Goal: Task Accomplishment & Management: Complete application form

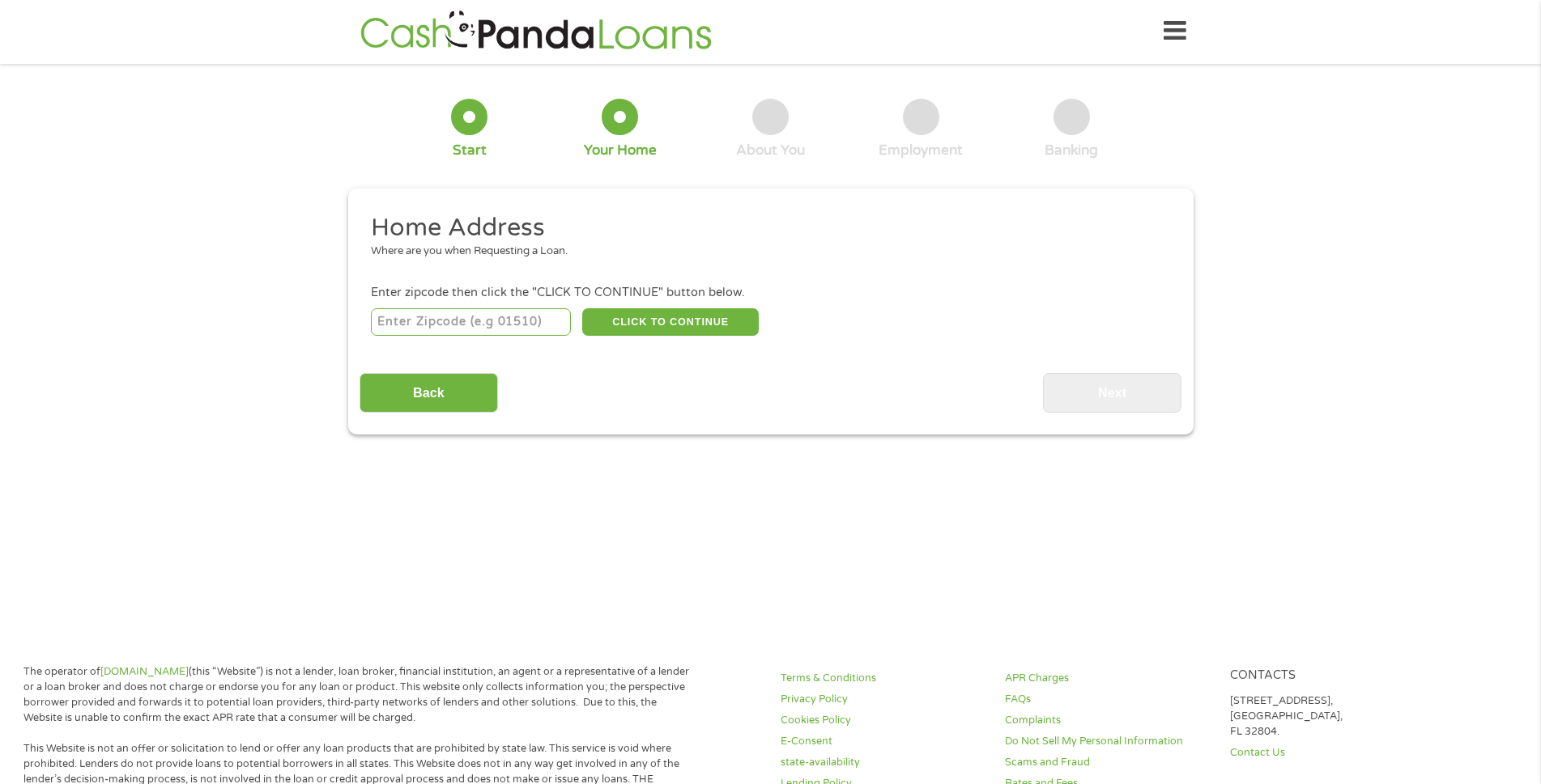
scroll to position [5, 0]
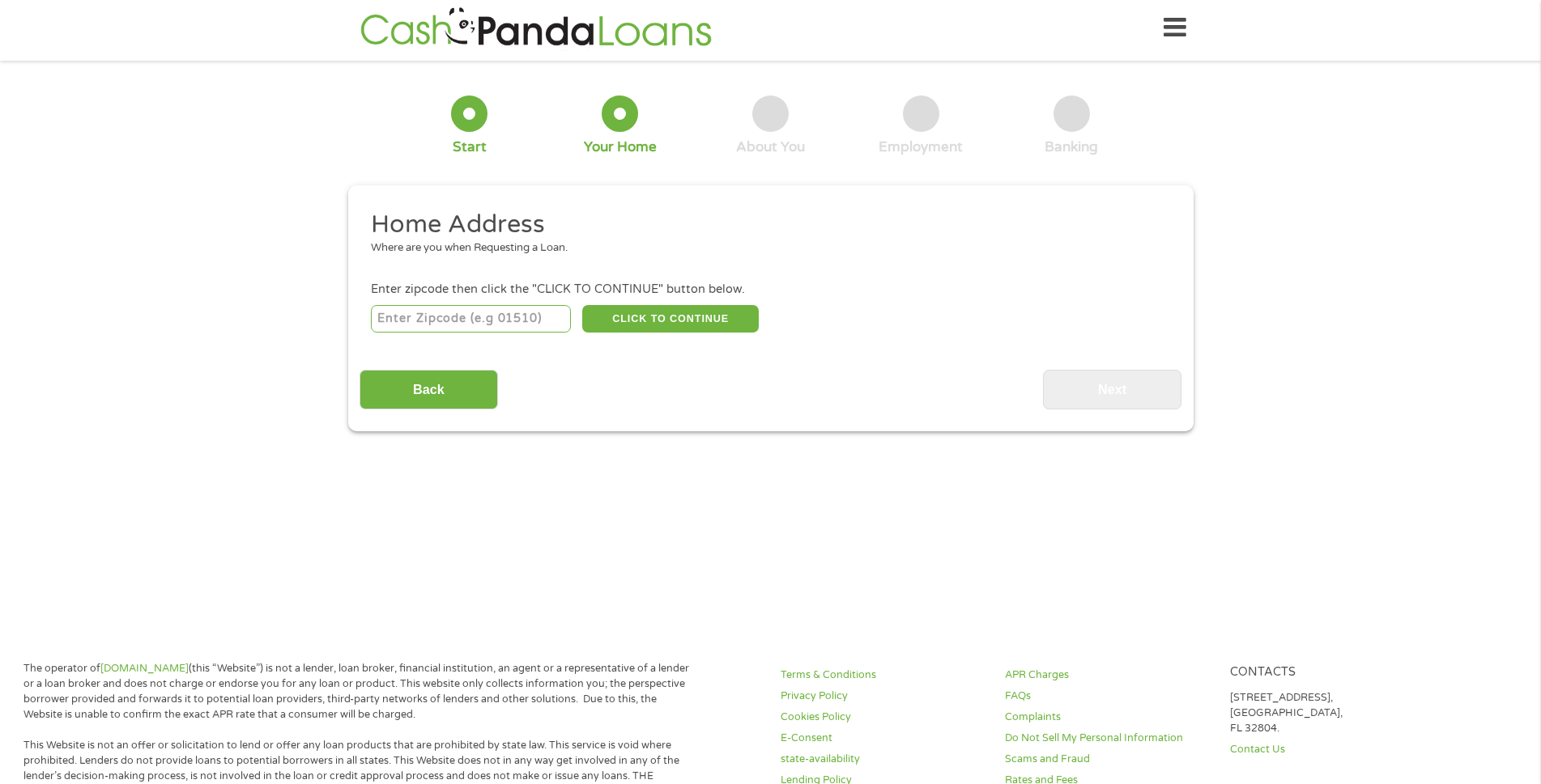
click at [1091, 412] on div "This field is hidden when viewing the form gclid This field is hidden when view…" at bounding box center [770, 309] width 845 height 247
click at [552, 331] on input "number" at bounding box center [470, 319] width 200 height 27
type input "44087"
click at [606, 324] on button "CLICK TO CONTINUE" at bounding box center [670, 319] width 177 height 27
type input "44087"
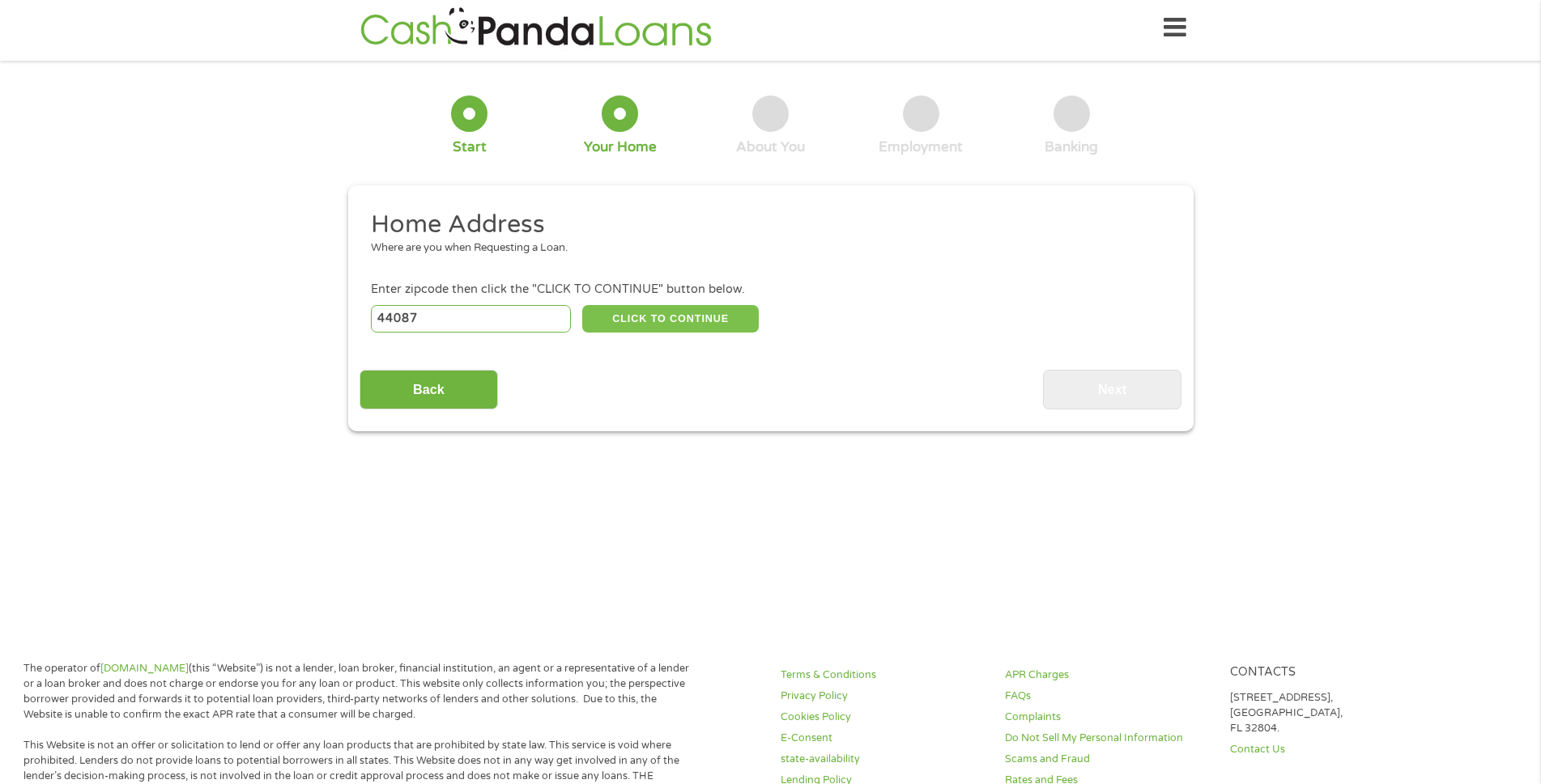
type input "Twinsburg"
select select "[US_STATE]"
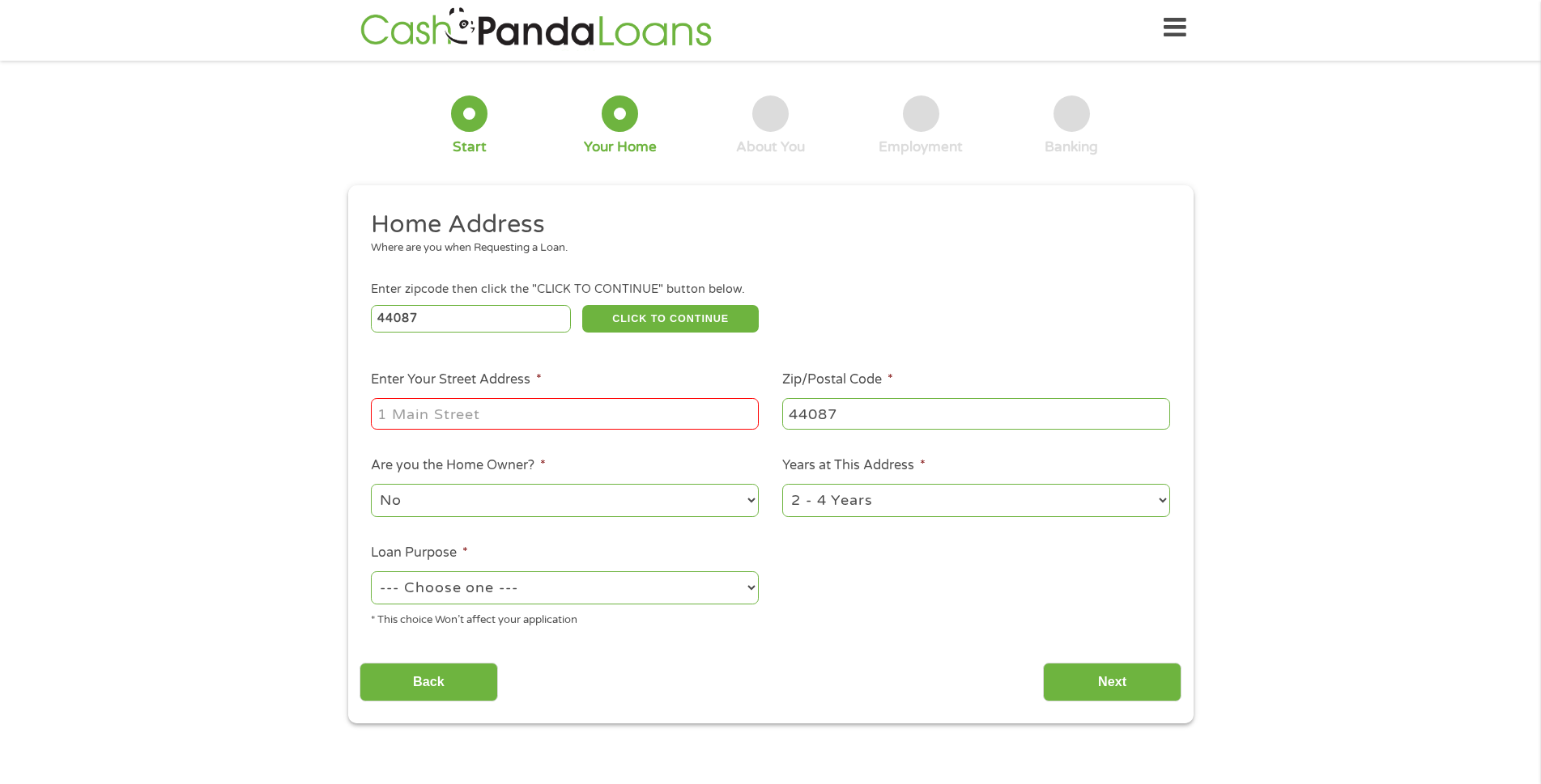
drag, startPoint x: 594, startPoint y: 314, endPoint x: 647, endPoint y: 238, distance: 92.7
click at [645, 247] on div "Where are you when Requesting a Loan." at bounding box center [764, 248] width 787 height 16
click at [555, 412] on input "Enter Your Street Address *" at bounding box center [565, 413] width 388 height 31
type input "[STREET_ADDRESS][PERSON_NAME]"
click at [550, 508] on select "No Yes" at bounding box center [565, 500] width 388 height 34
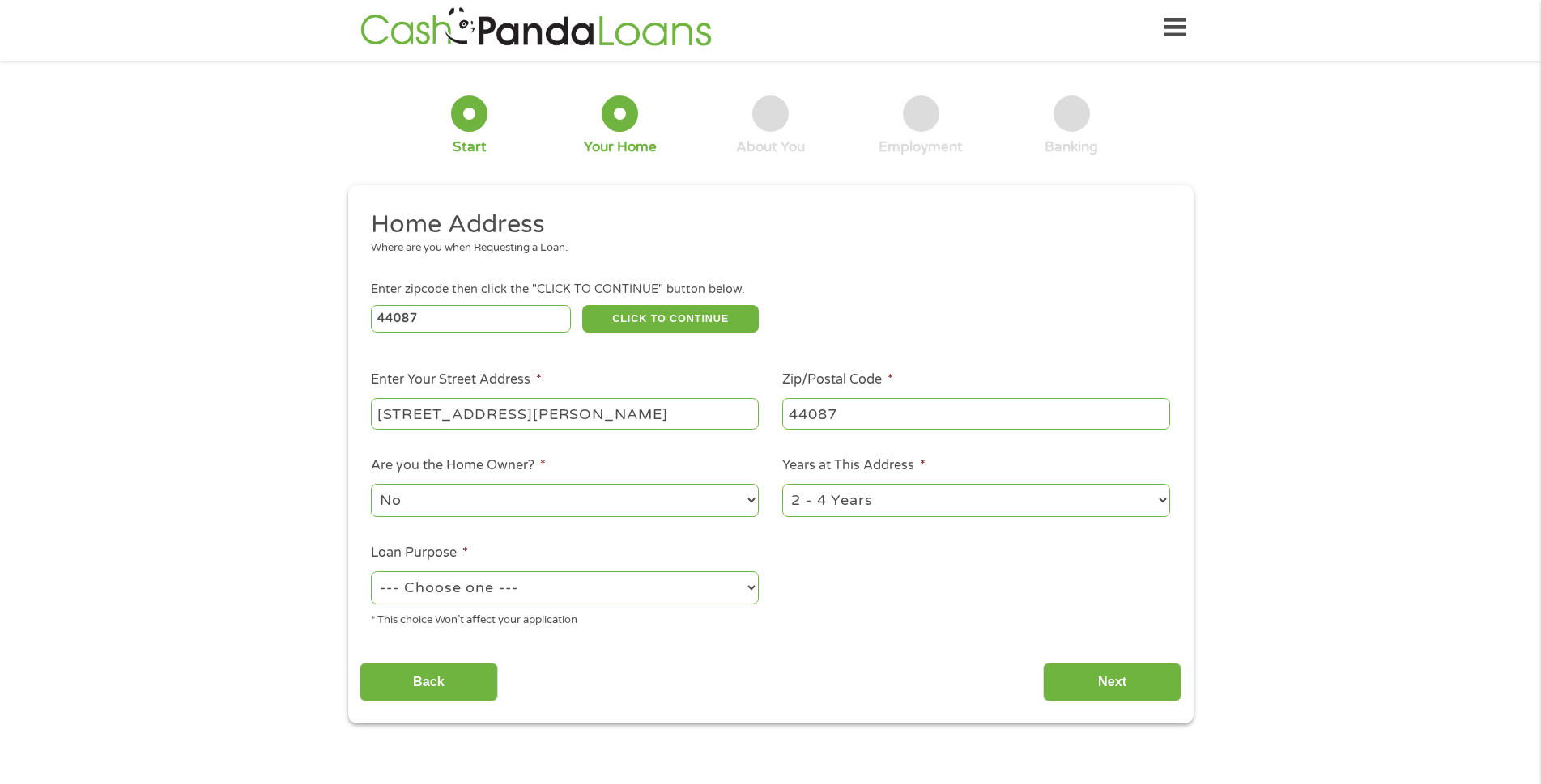
select select "yes"
click at [371, 484] on select "No Yes" at bounding box center [565, 500] width 388 height 34
click at [947, 499] on select "1 Year or less 1 - 2 Years 2 - 4 Years Over 4 Years" at bounding box center [976, 500] width 388 height 34
click at [894, 595] on ul "Home Address Where are you when Requesting a Loan. Enter zipcode then click the…" at bounding box center [770, 424] width 822 height 432
click at [912, 505] on select "1 Year or less 1 - 2 Years 2 - 4 Years Over 4 Years" at bounding box center [976, 500] width 388 height 34
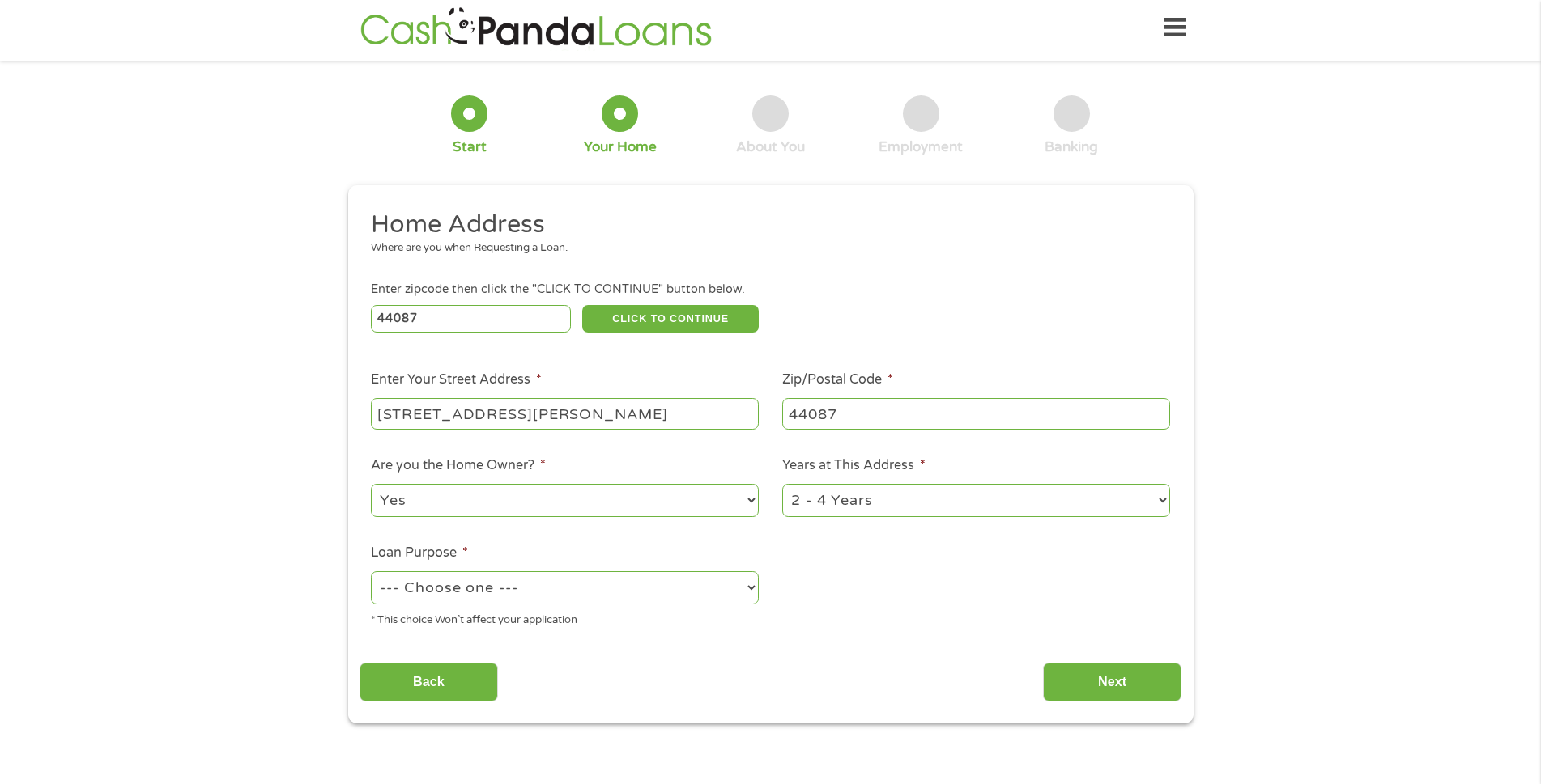
select select "60months"
click at [782, 484] on select "1 Year or less 1 - 2 Years 2 - 4 Years Over 4 Years" at bounding box center [976, 500] width 388 height 34
click at [716, 591] on select "--- Choose one --- Pay Bills Debt Consolidation Home Improvement Major Purchase…" at bounding box center [565, 588] width 388 height 34
select select "majorpurchase"
click at [371, 572] on select "--- Choose one --- Pay Bills Debt Consolidation Home Improvement Major Purchase…" at bounding box center [565, 588] width 388 height 34
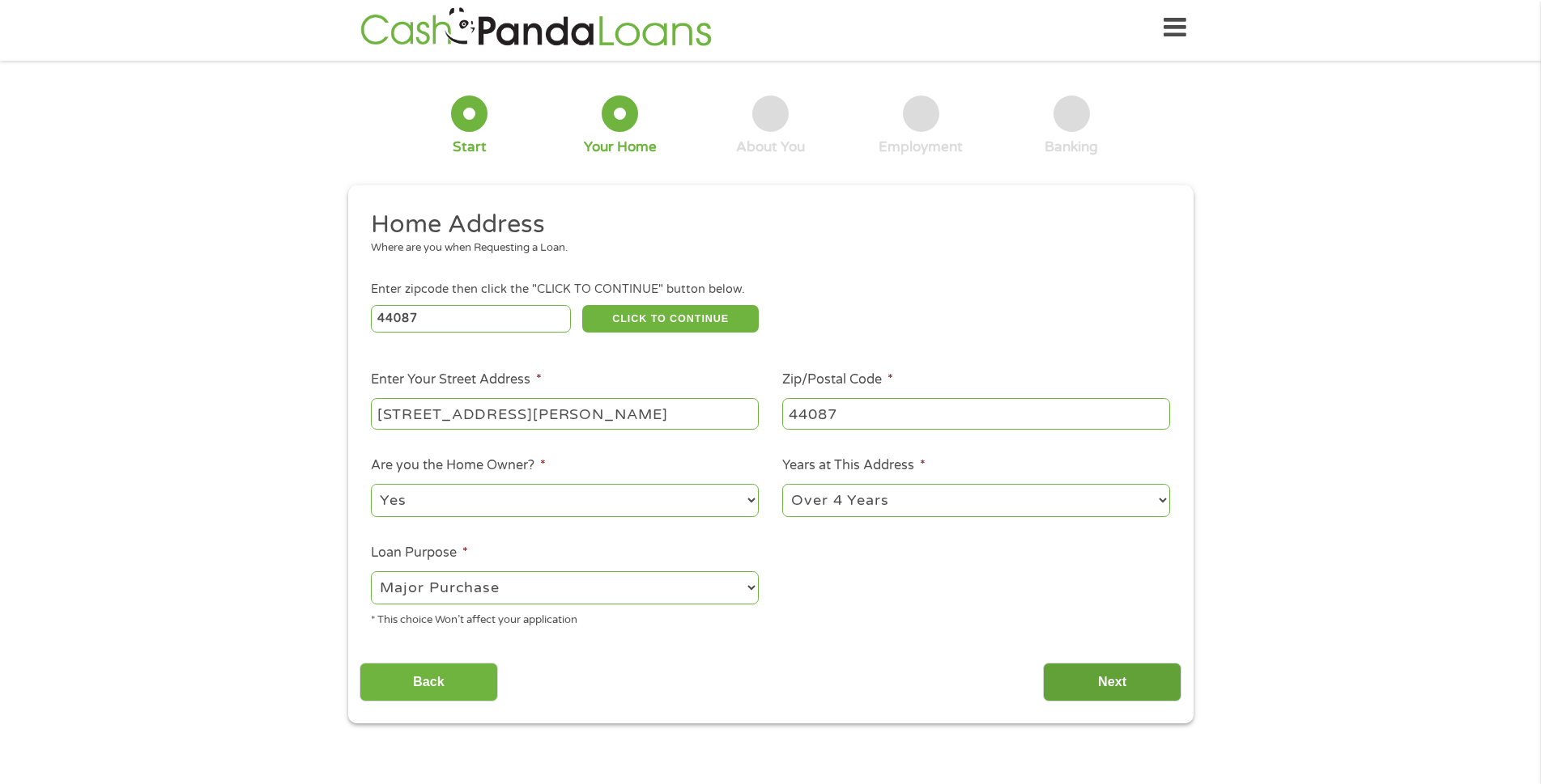
click at [1074, 701] on input "Next" at bounding box center [1111, 683] width 139 height 40
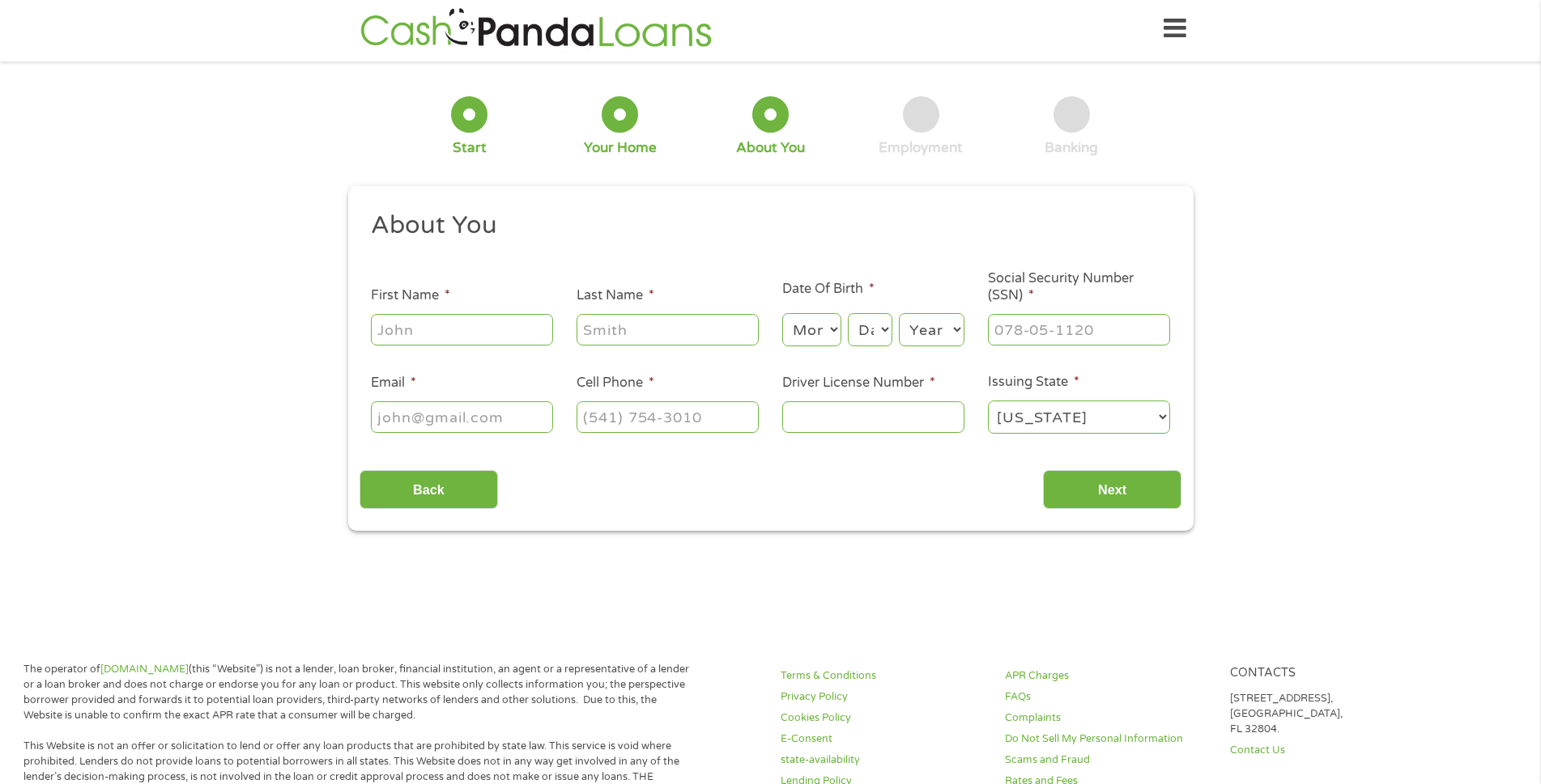
scroll to position [0, 0]
click at [473, 326] on input "First Name *" at bounding box center [461, 330] width 182 height 31
type input "[PERSON_NAME]"
type input "[EMAIL_ADDRESS][DOMAIN_NAME]"
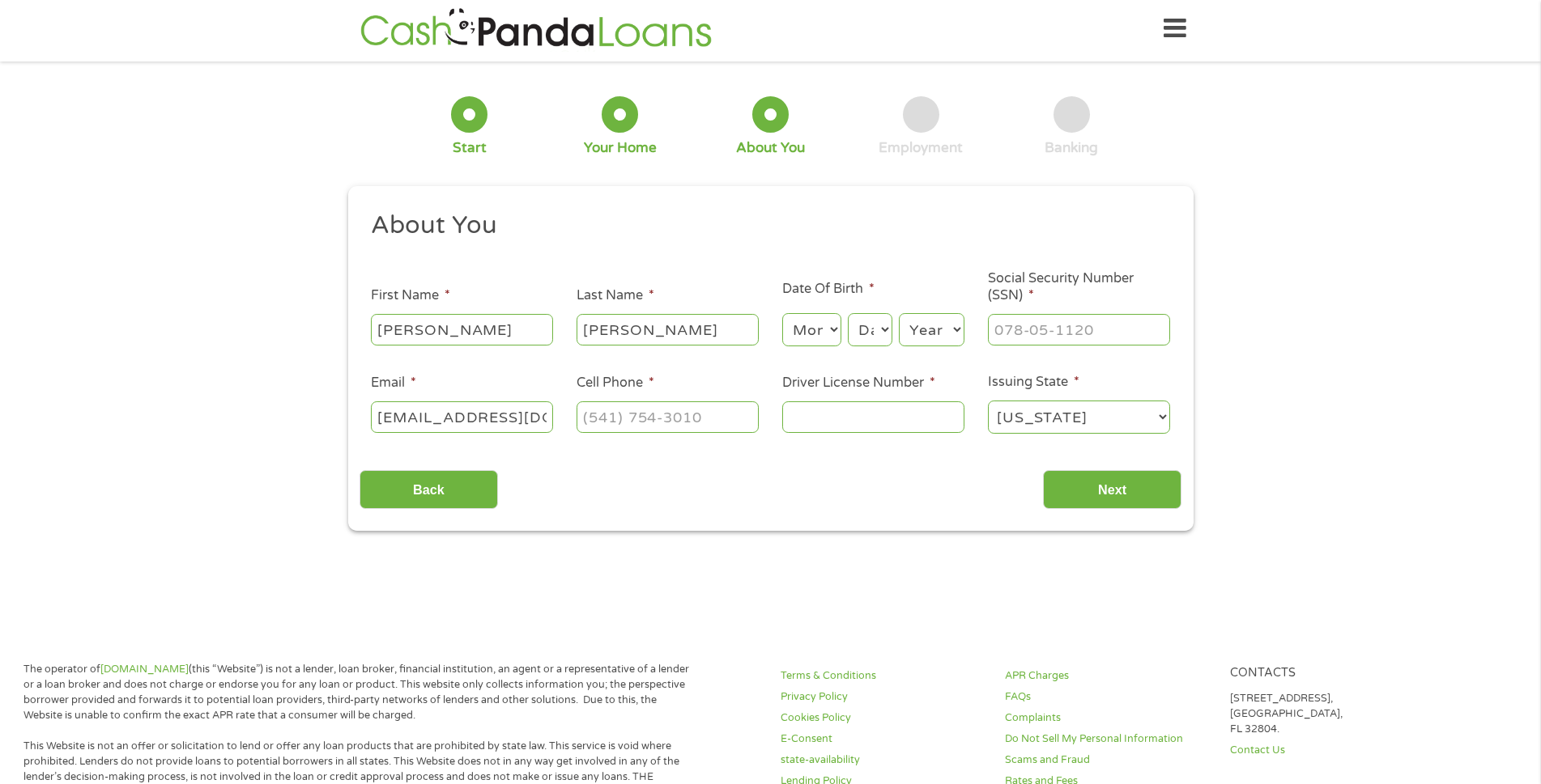
click at [823, 334] on select "Month 1 2 3 4 5 6 7 8 9 10 11 12" at bounding box center [811, 330] width 59 height 34
select select "4"
click at [782, 314] on select "Month 1 2 3 4 5 6 7 8 9 10 11 12" at bounding box center [811, 330] width 59 height 34
click at [876, 328] on select "Day 1 2 3 4 5 6 7 8 9 10 11 12 13 14 15 16 17 18 19 20 21 22 23 24 25 26 27 28 …" at bounding box center [869, 330] width 44 height 34
select select "17"
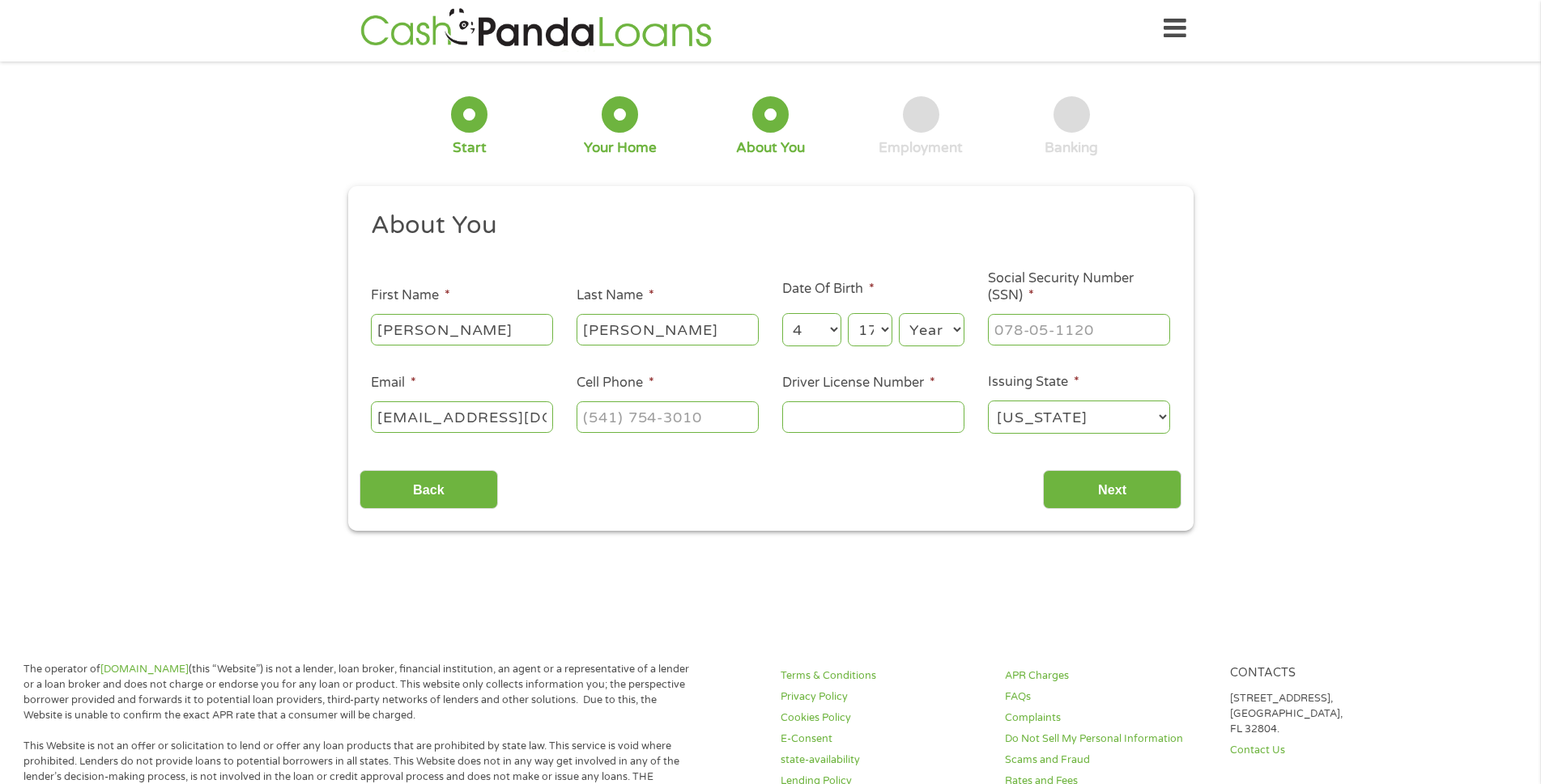
click at [848, 314] on select "Day 1 2 3 4 5 6 7 8 9 10 11 12 13 14 15 16 17 18 19 20 21 22 23 24 25 26 27 28 …" at bounding box center [869, 330] width 44 height 34
click at [941, 336] on select "Year [DATE] 2006 2005 2004 2003 2002 2001 2000 1999 1998 1997 1996 1995 1994 19…" at bounding box center [931, 330] width 65 height 34
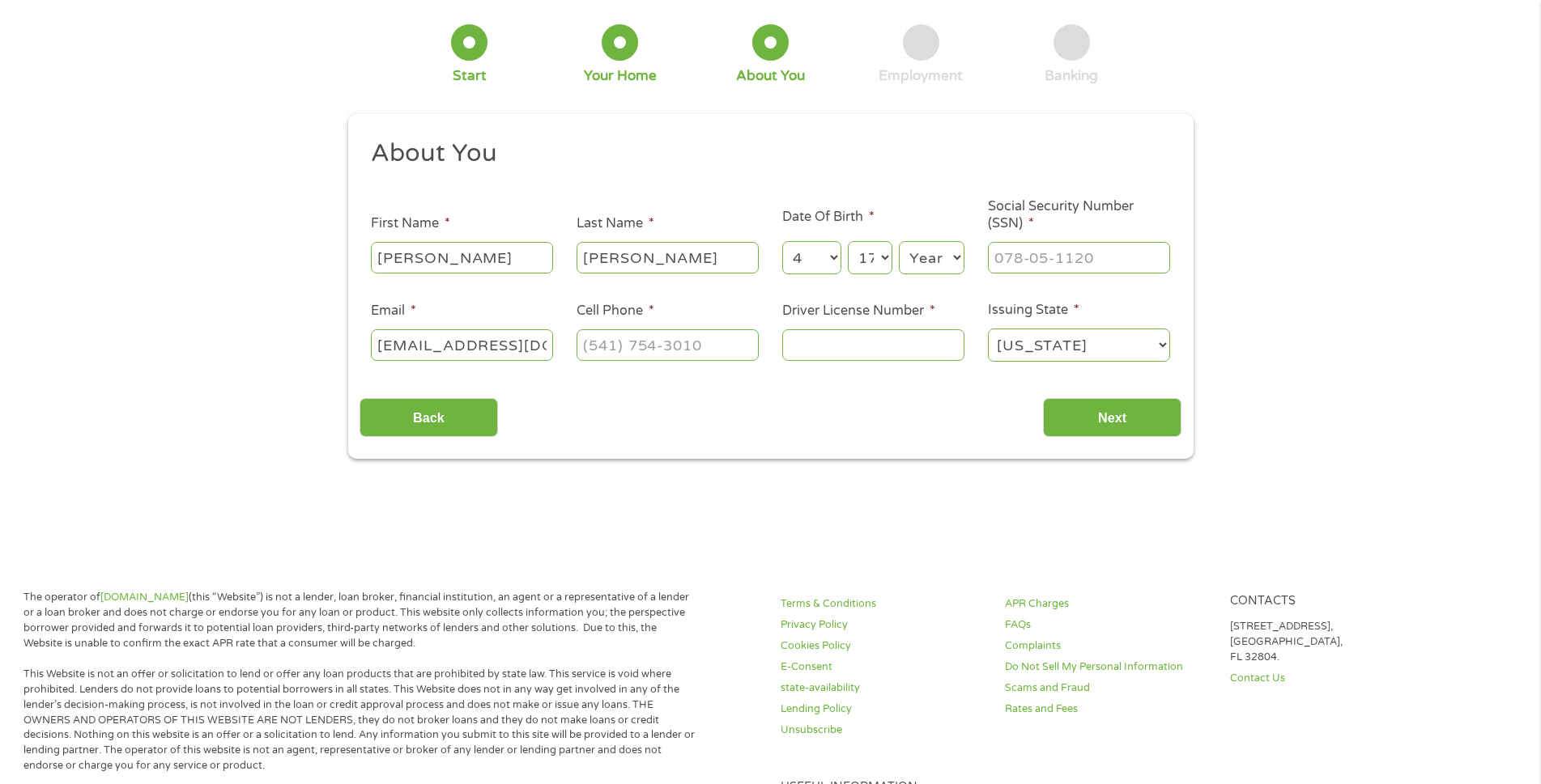
scroll to position [112, 0]
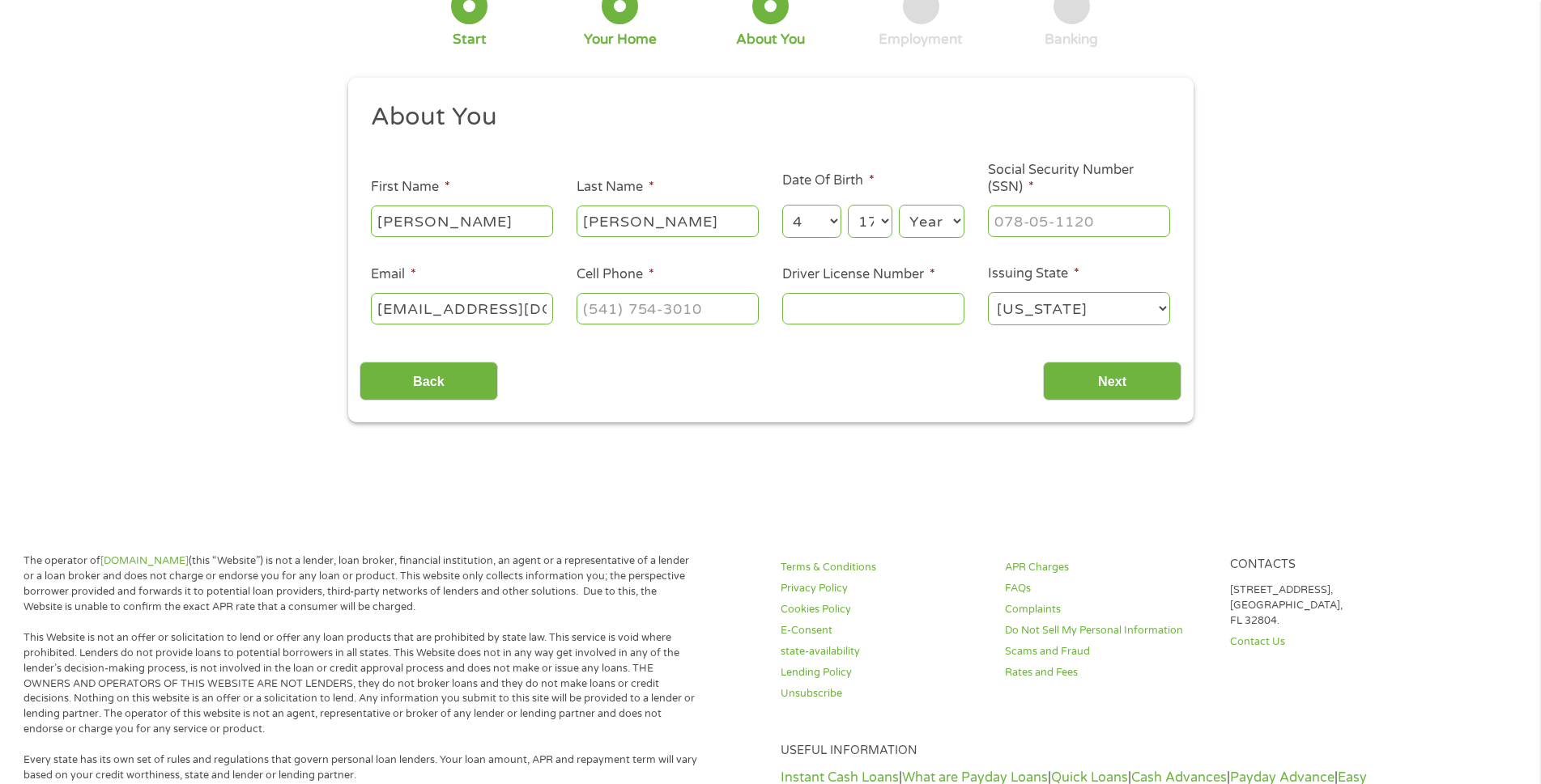
click at [931, 218] on select "Year [DATE] 2006 2005 2004 2003 2002 2001 2000 1999 1998 1997 1996 1995 1994 19…" at bounding box center [931, 221] width 65 height 34
select select "1977"
click at [898, 205] on select "Year [DATE] 2006 2005 2004 2003 2002 2001 2000 1999 1998 1997 1996 1995 1994 19…" at bounding box center [931, 221] width 65 height 34
click at [1068, 221] on input "___-__-____" at bounding box center [1079, 221] width 182 height 31
type input "280-82-1741"
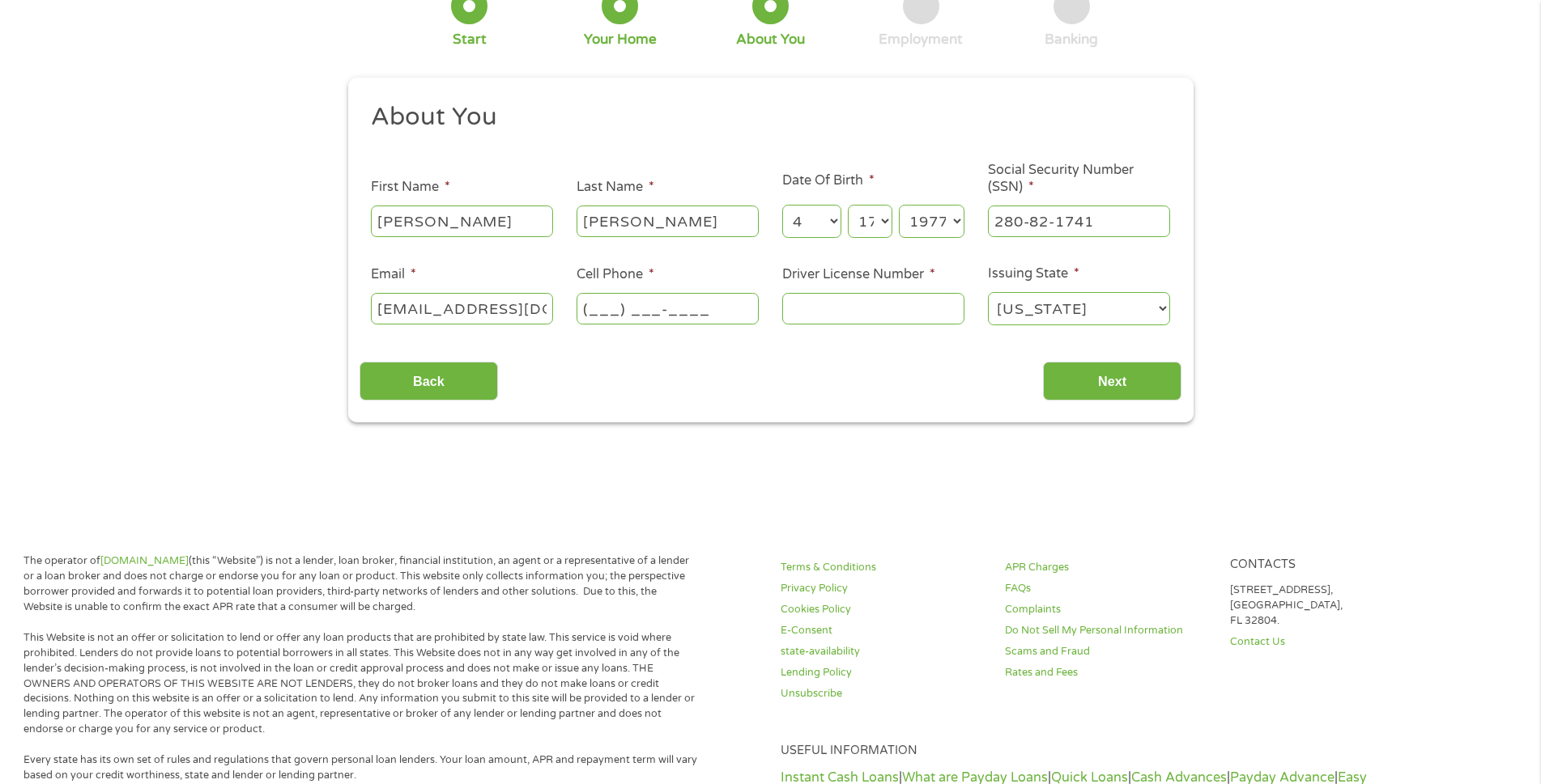
click at [703, 307] on input "(___) ___-____" at bounding box center [667, 308] width 182 height 31
type input "[PHONE_NUMBER]"
click at [837, 309] on input "Driver License Number *" at bounding box center [873, 308] width 182 height 31
type input "rt720246"
drag, startPoint x: 1101, startPoint y: 375, endPoint x: 1094, endPoint y: 360, distance: 16.6
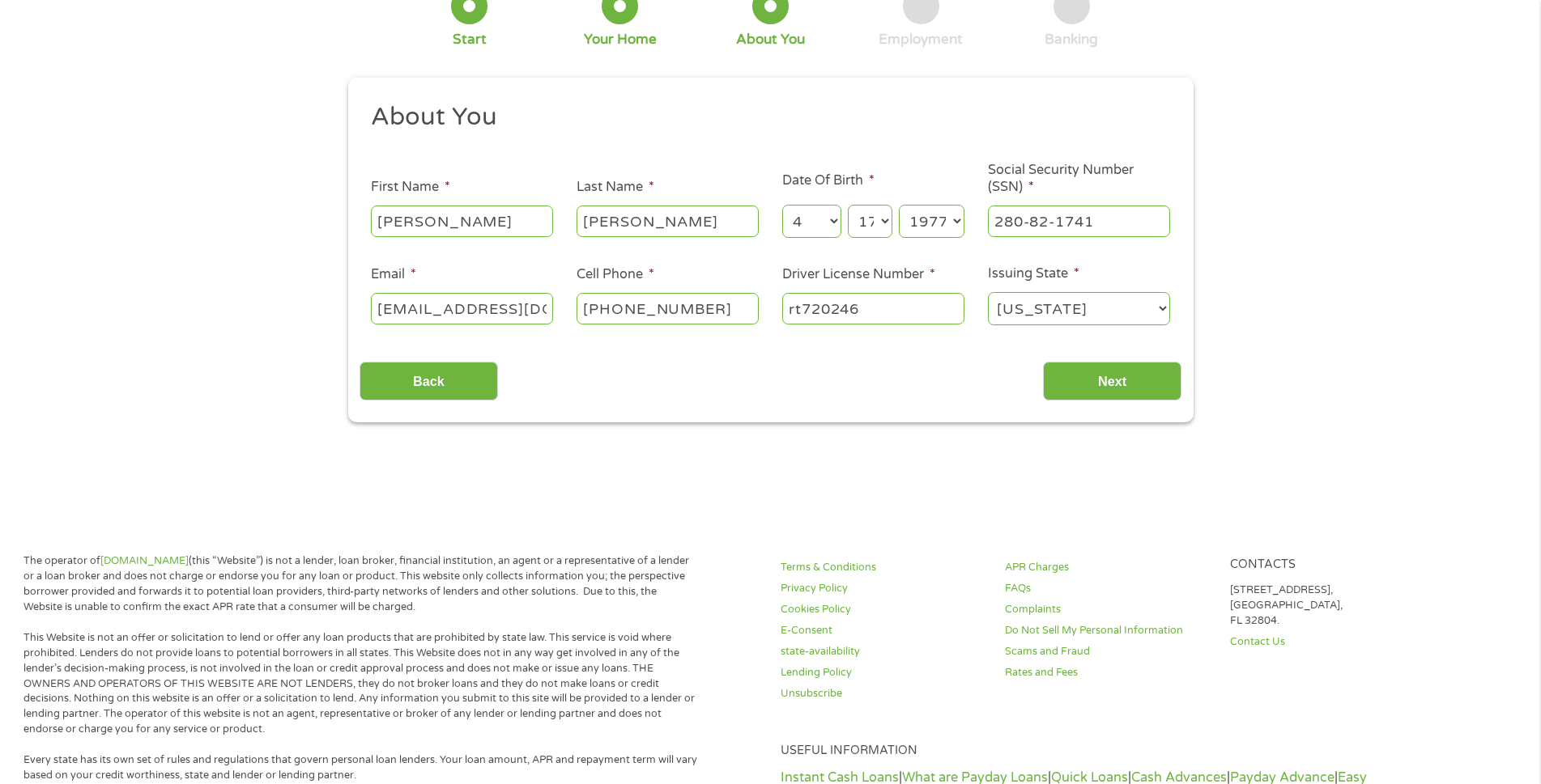
click at [1101, 373] on input "Next" at bounding box center [1111, 382] width 139 height 40
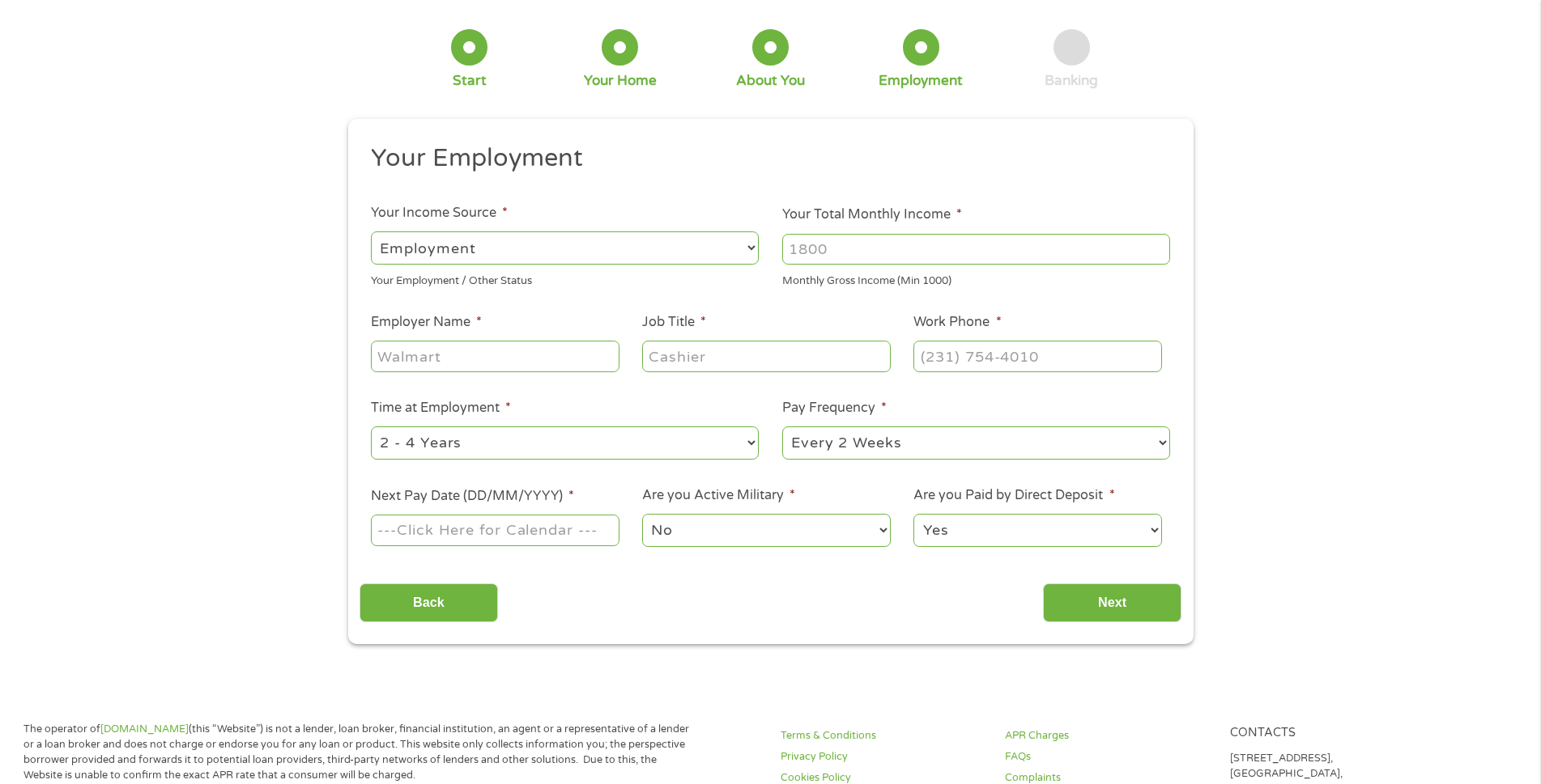
scroll to position [0, 0]
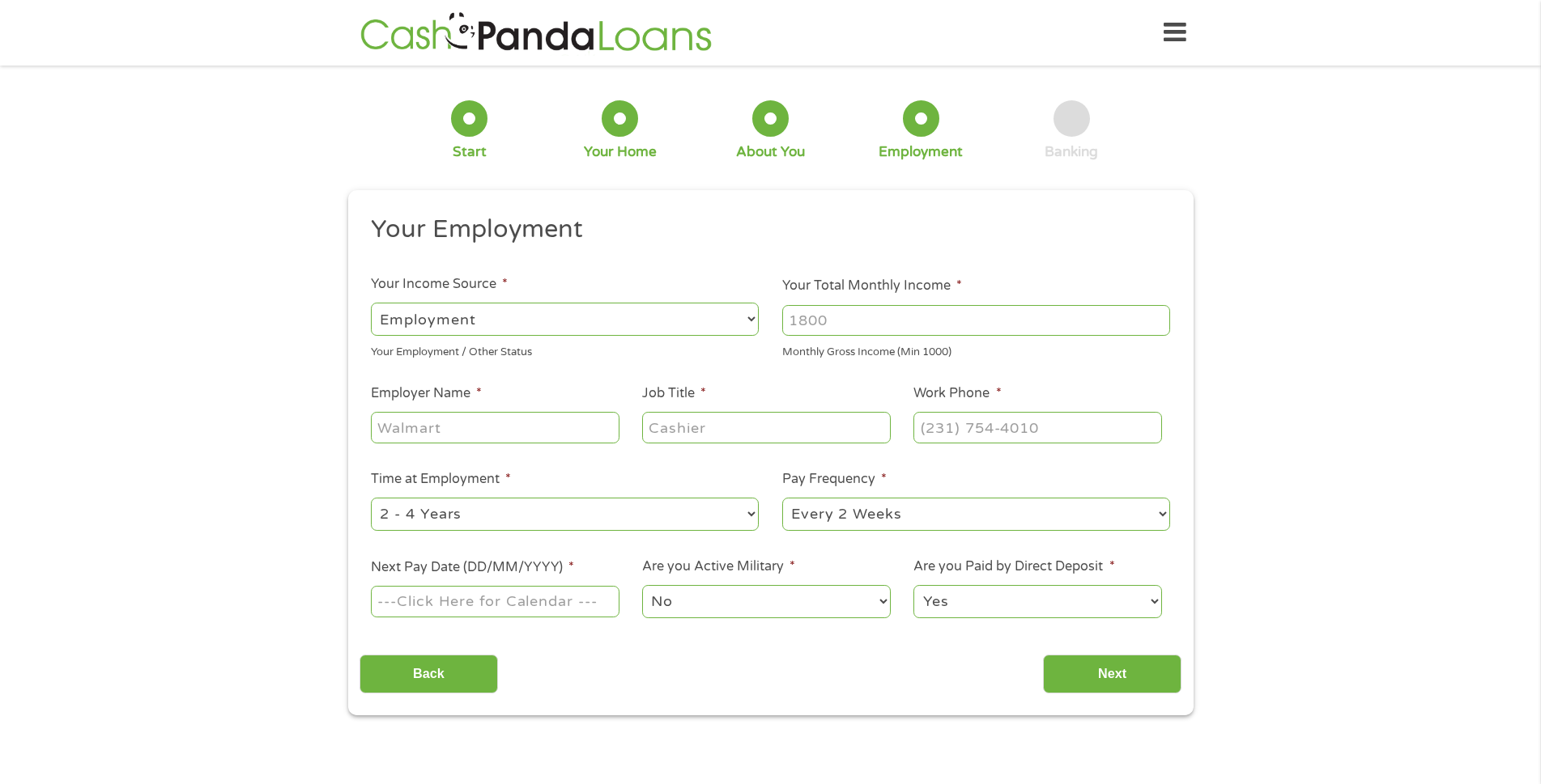
click at [596, 312] on select "--- Choose one --- Employment [DEMOGRAPHIC_DATA] Benefits" at bounding box center [565, 319] width 388 height 34
click at [371, 303] on select "--- Choose one --- Employment [DEMOGRAPHIC_DATA] Benefits" at bounding box center [565, 319] width 388 height 34
click at [822, 324] on input "Your Total Monthly Income *" at bounding box center [976, 321] width 388 height 31
type input "6200"
click at [533, 431] on input "Employer Name *" at bounding box center [494, 428] width 247 height 31
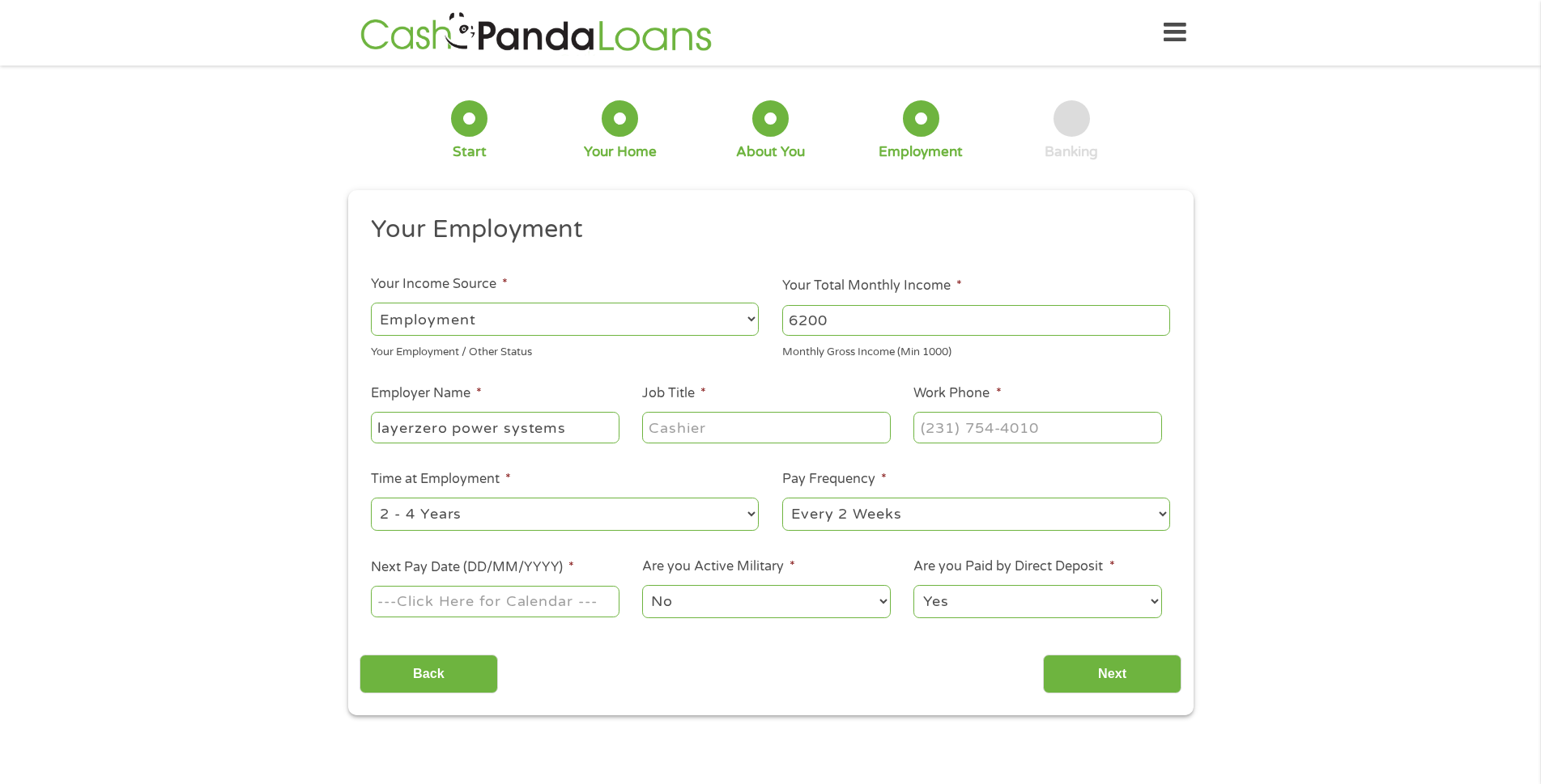
type input "layerzero power systems"
click at [705, 428] on input "Job Title *" at bounding box center [765, 428] width 247 height 31
type input "lead fabricator"
type input "[PHONE_NUMBER]"
select select "60months"
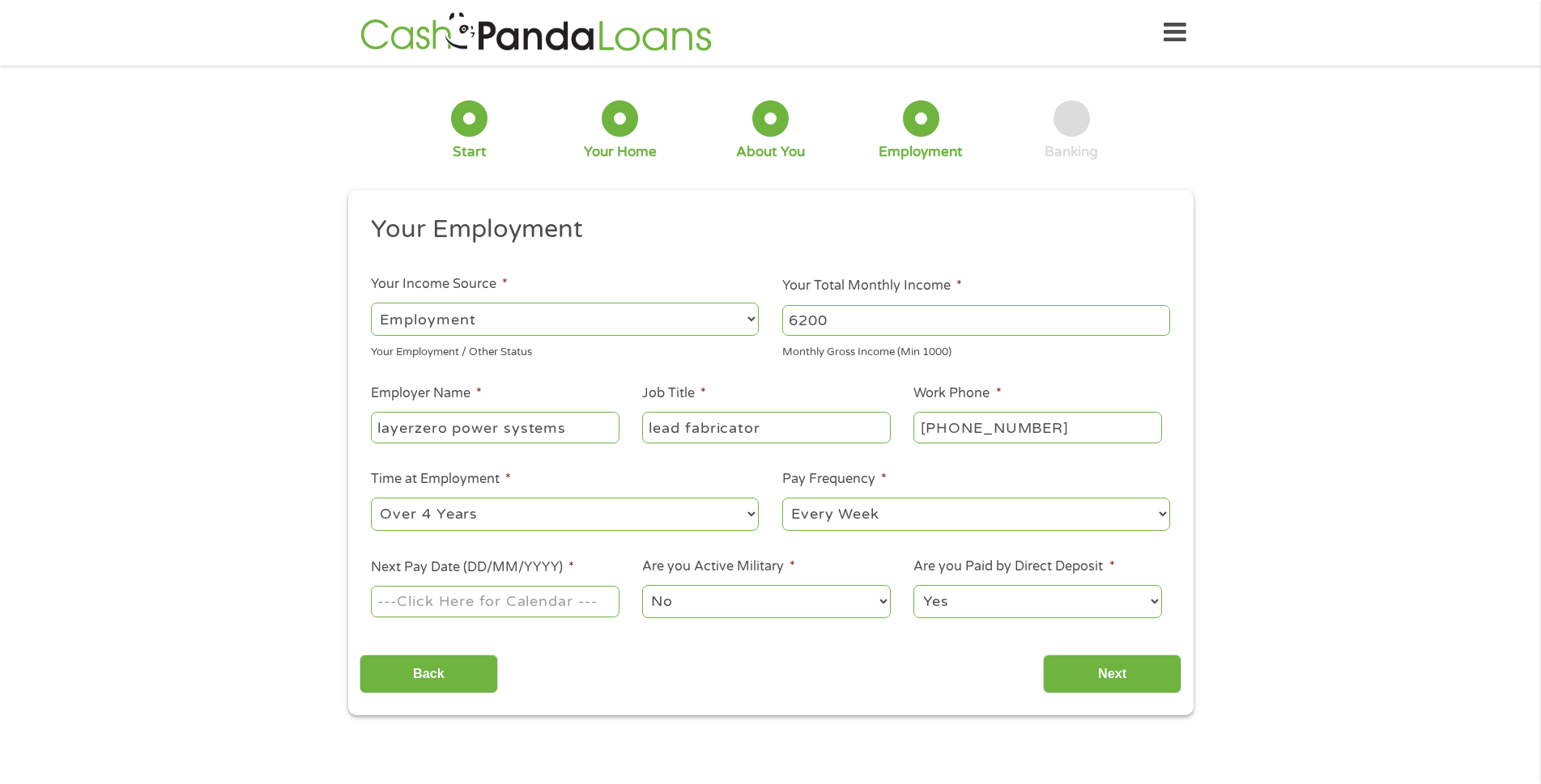
select select "biweekly"
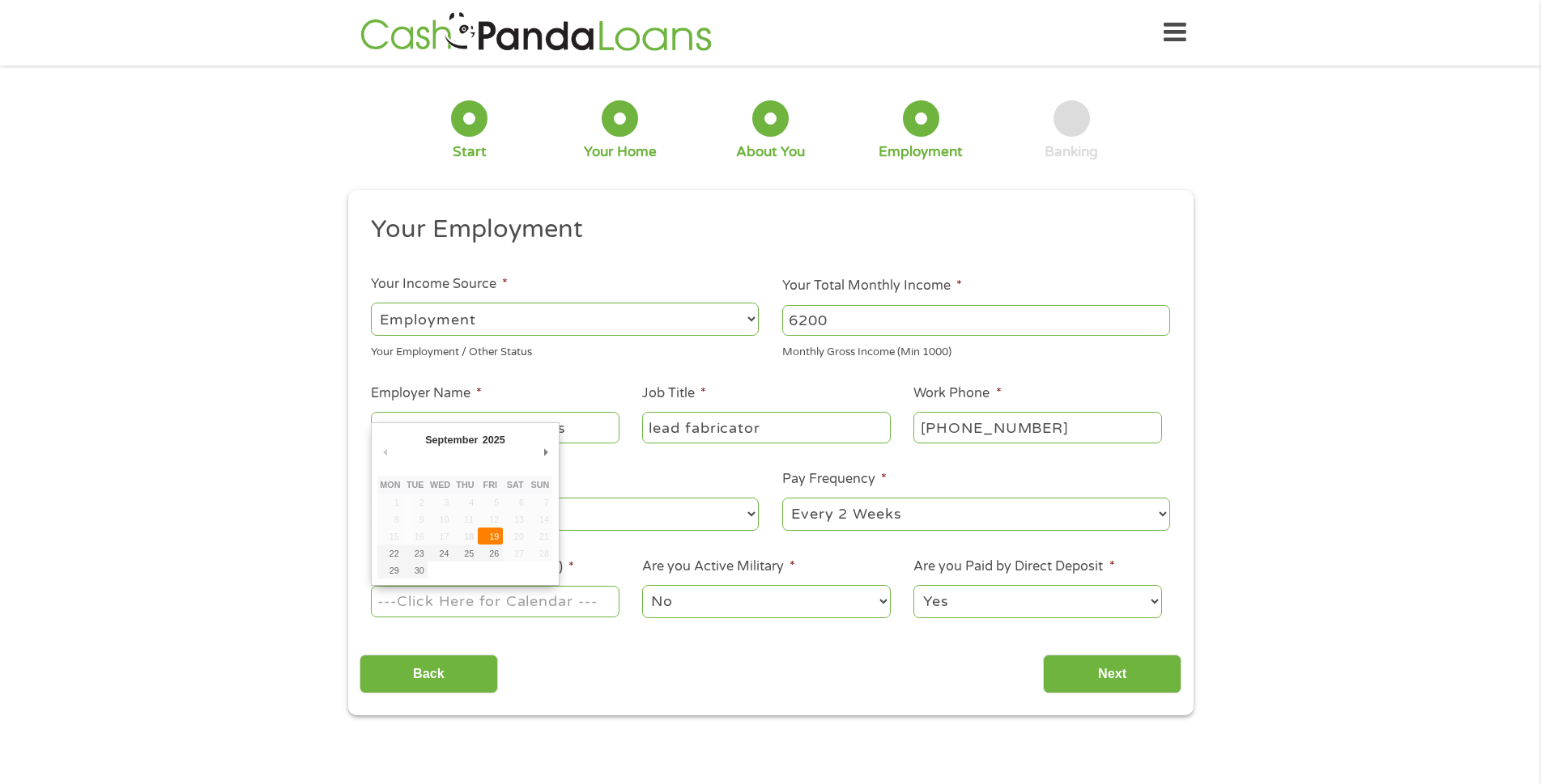
type input "[DATE]"
click at [501, 609] on input "[DATE]" at bounding box center [494, 602] width 247 height 31
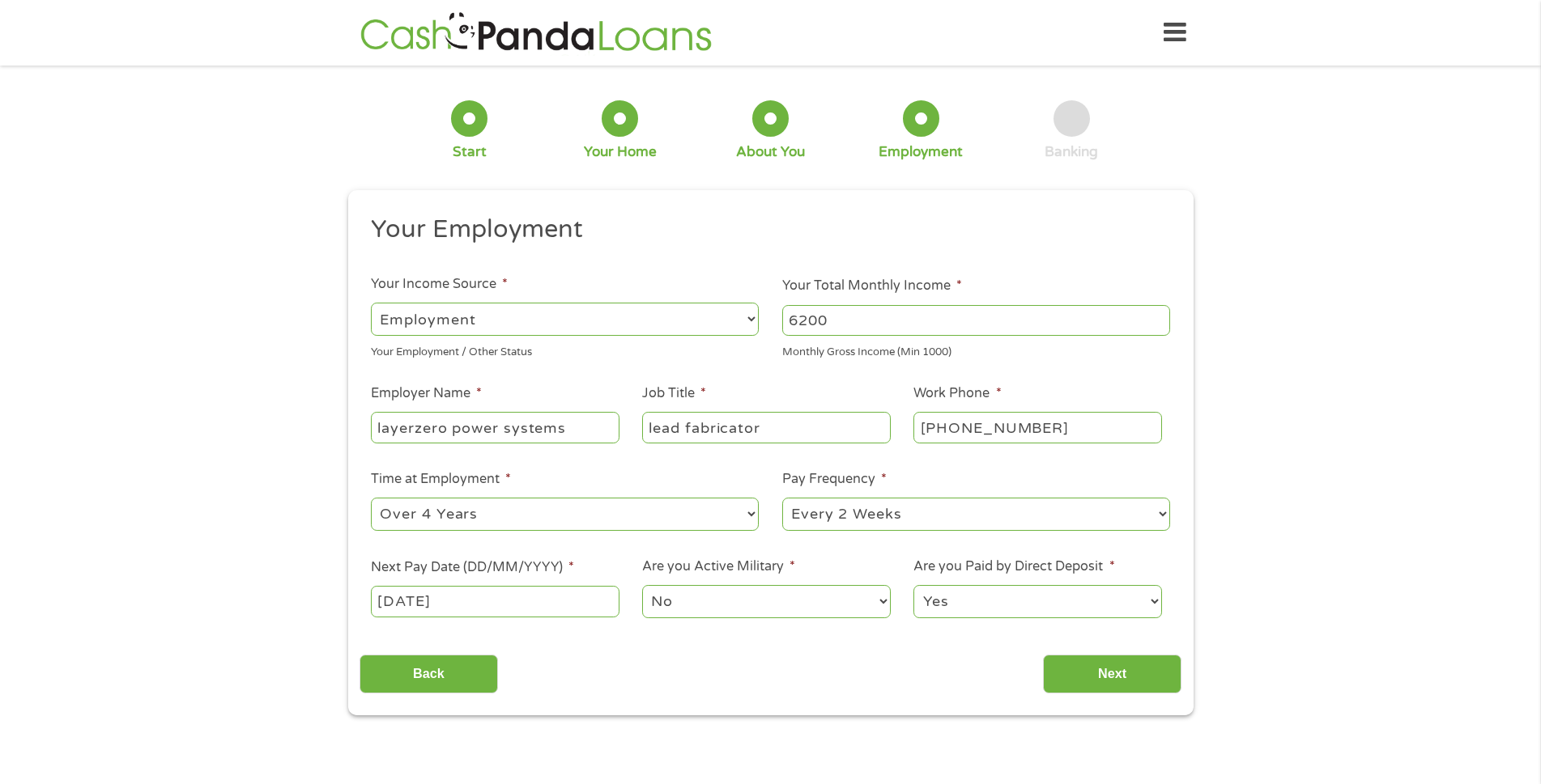
click at [722, 598] on select "No Yes" at bounding box center [765, 602] width 247 height 34
click at [1004, 608] on select "Yes No" at bounding box center [1036, 602] width 247 height 34
click at [913, 586] on select "Yes No" at bounding box center [1036, 602] width 247 height 34
click at [1085, 684] on input "Next" at bounding box center [1111, 675] width 139 height 40
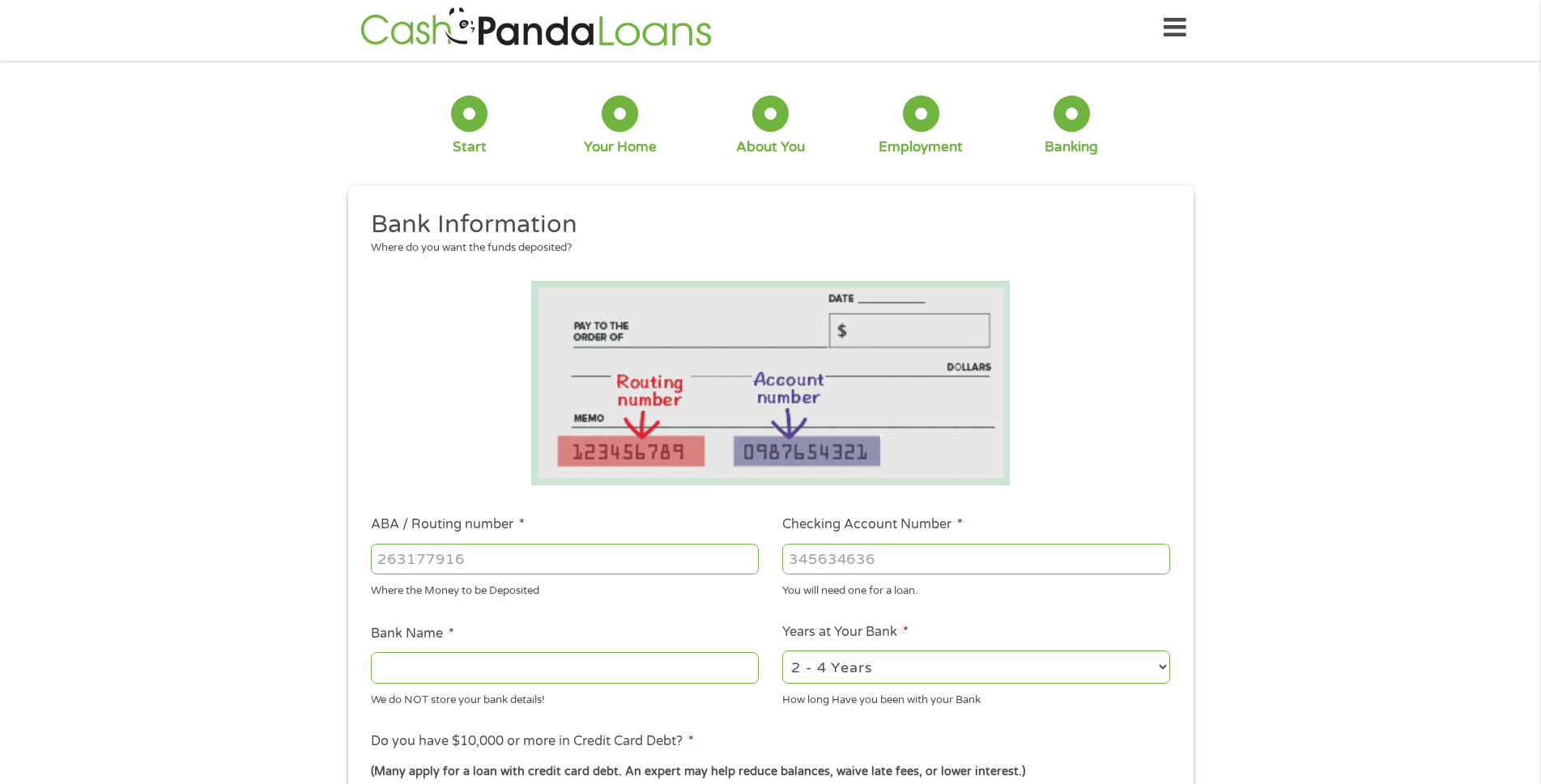
click at [517, 566] on input "ABA / Routing number *" at bounding box center [565, 559] width 388 height 31
type input "041000153"
type input "HUNTINGTON NATIONAL BANK"
type input "02662886521"
select select "60months"
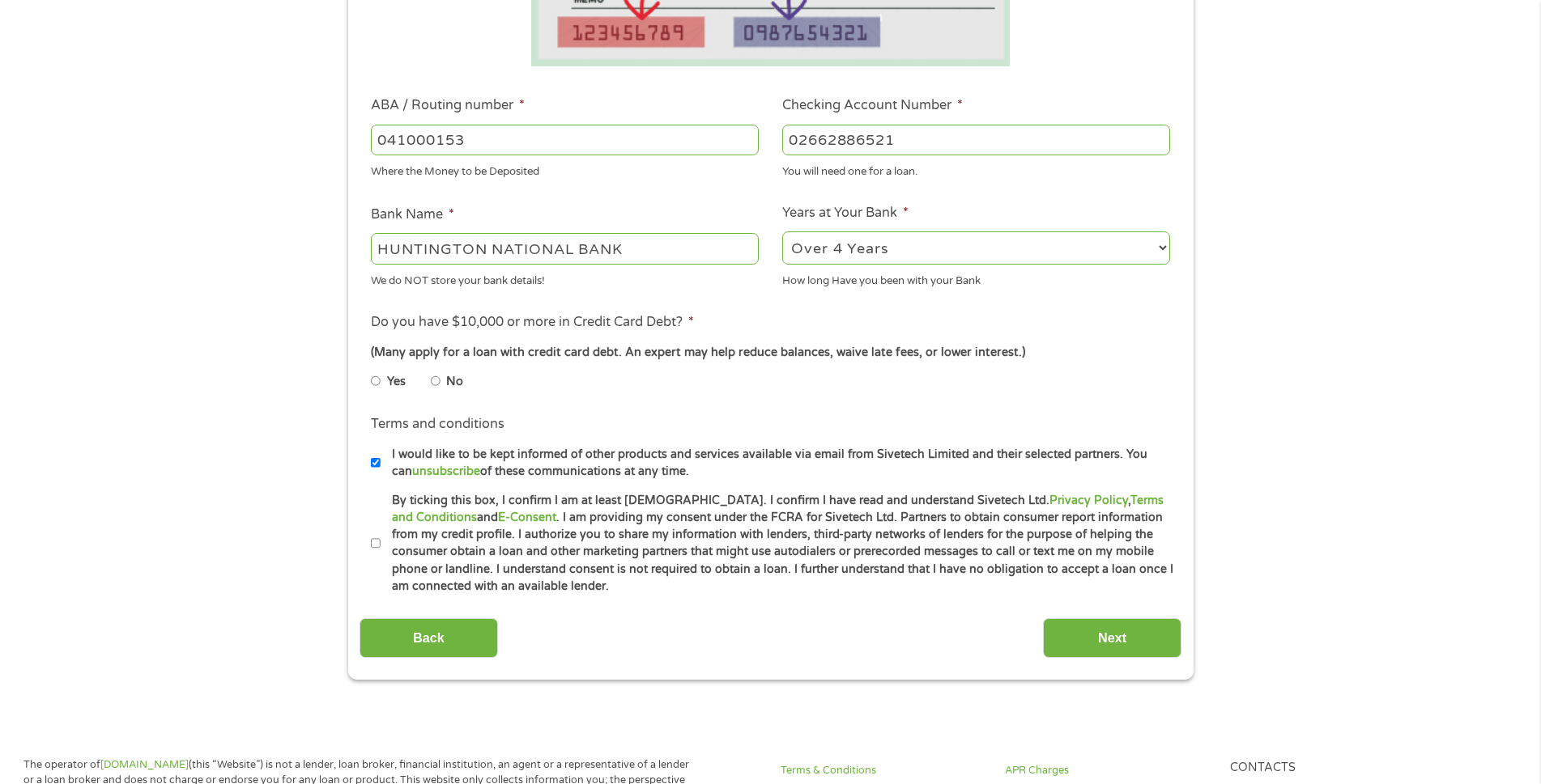
scroll to position [436, 0]
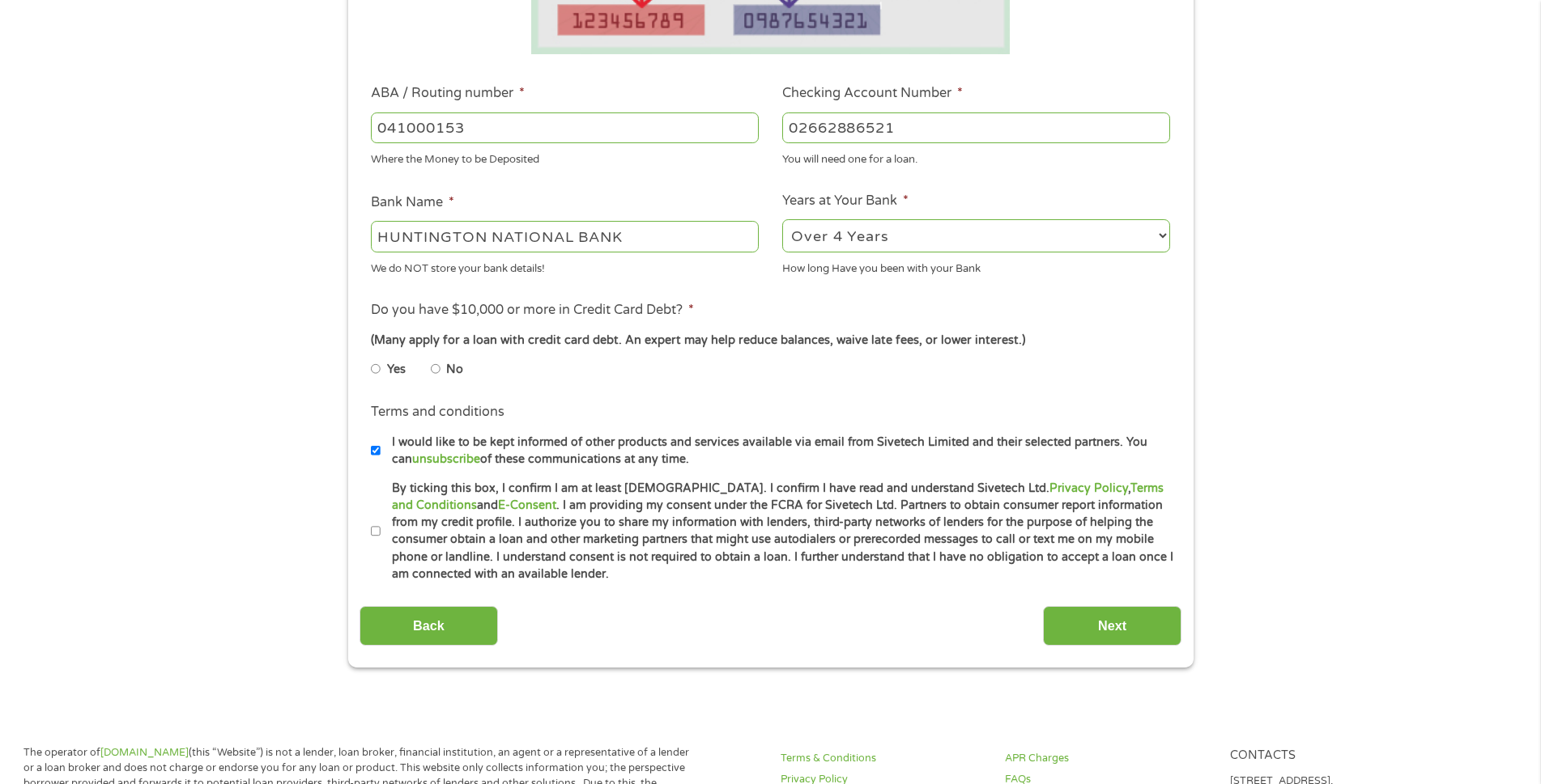
click at [438, 372] on input "No" at bounding box center [435, 369] width 10 height 26
radio input "true"
click at [381, 534] on label "By ticking this box, I confirm I am at least [DEMOGRAPHIC_DATA]. I confirm I ha…" at bounding box center [778, 532] width 794 height 103
click at [380, 534] on input "By ticking this box, I confirm I am at least [DEMOGRAPHIC_DATA]. I confirm I ha…" at bounding box center [375, 532] width 10 height 26
checkbox input "true"
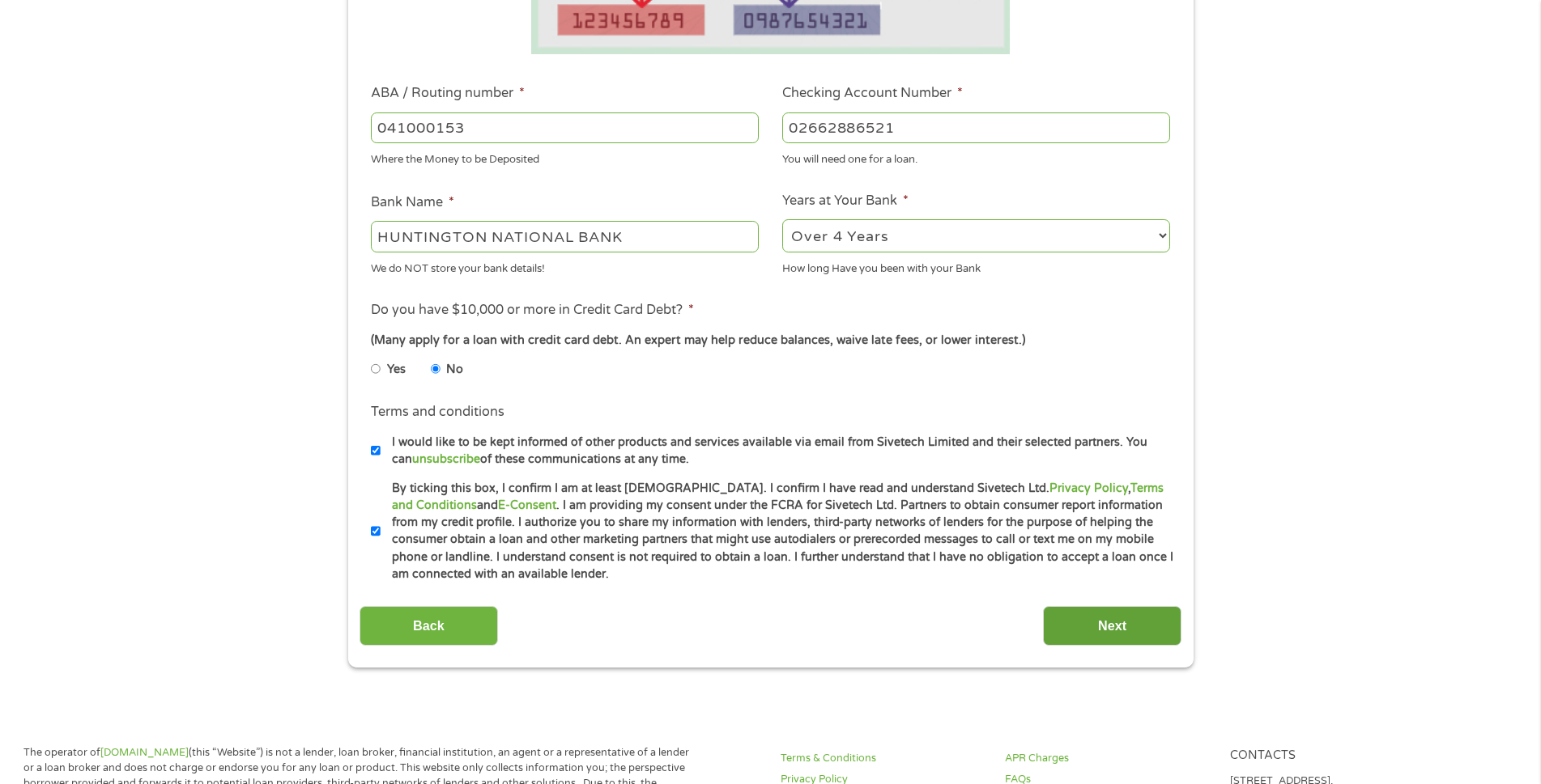
click at [1077, 625] on input "Next" at bounding box center [1111, 626] width 139 height 40
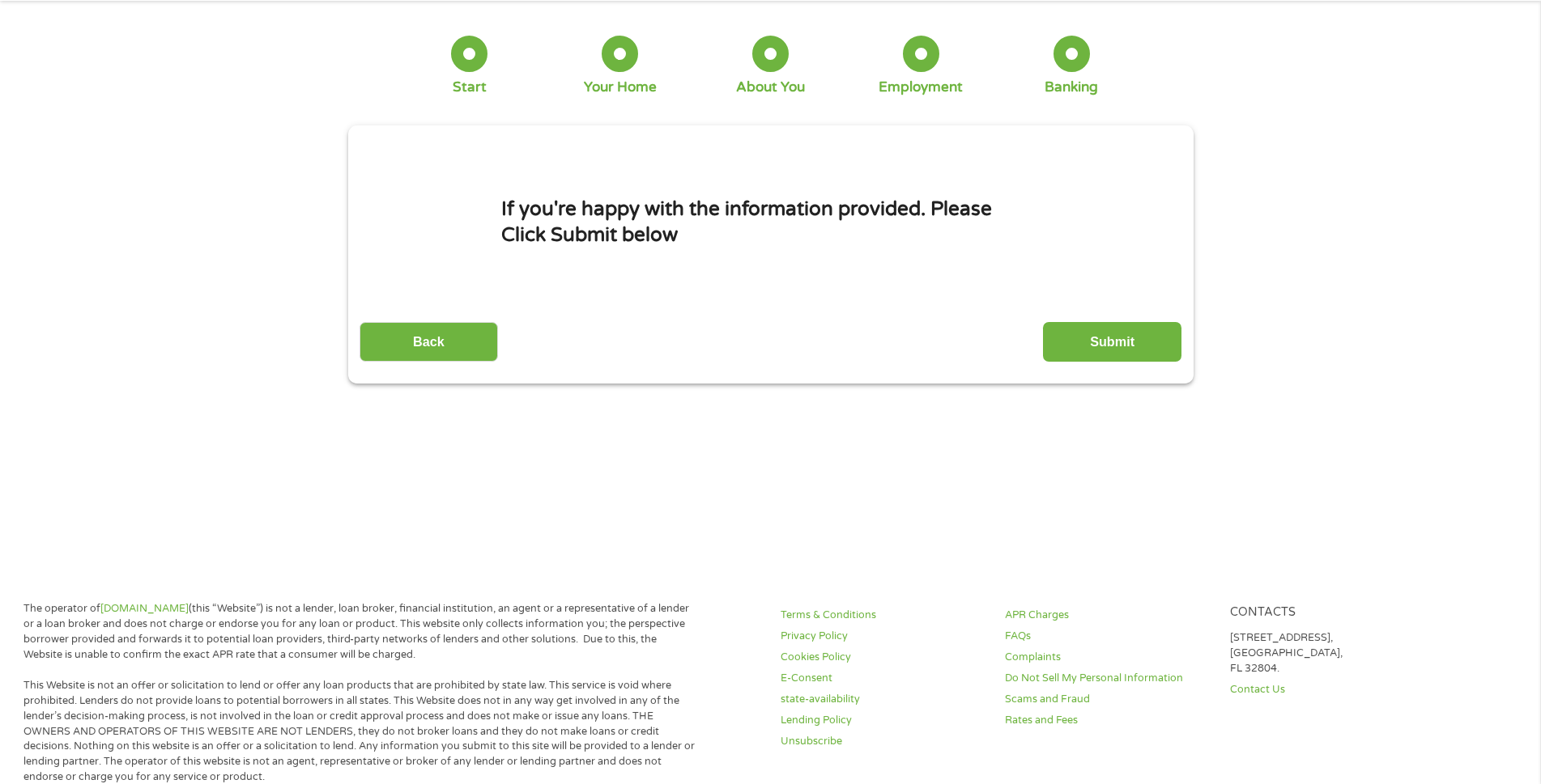
scroll to position [0, 0]
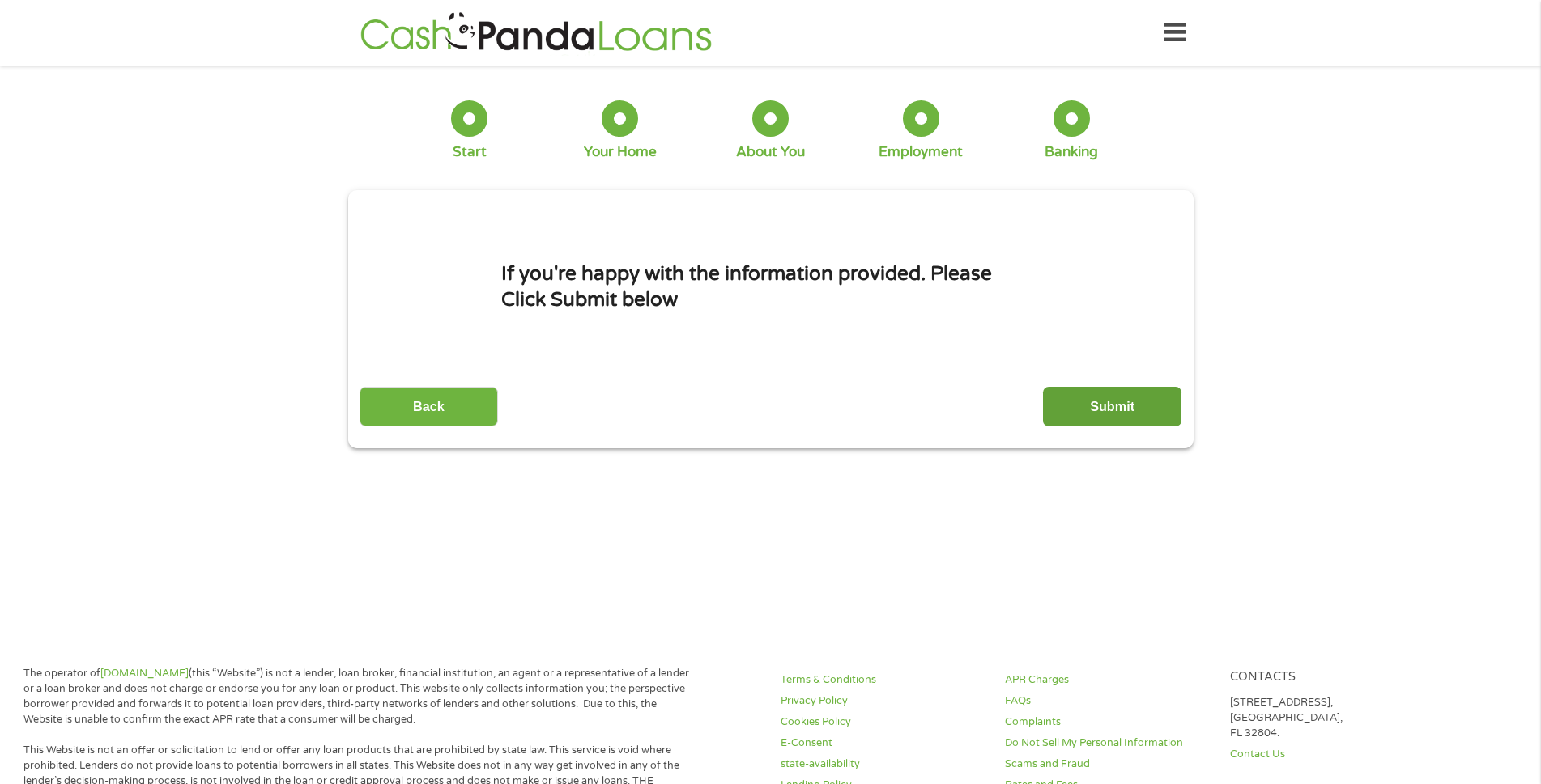
click at [1065, 416] on input "Submit" at bounding box center [1111, 407] width 139 height 40
